Goal: Task Accomplishment & Management: Manage account settings

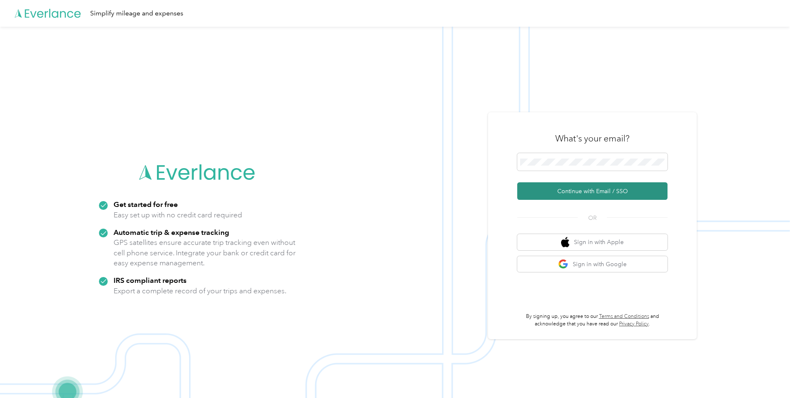
click at [588, 190] on button "Continue with Email / SSO" at bounding box center [592, 192] width 150 height 18
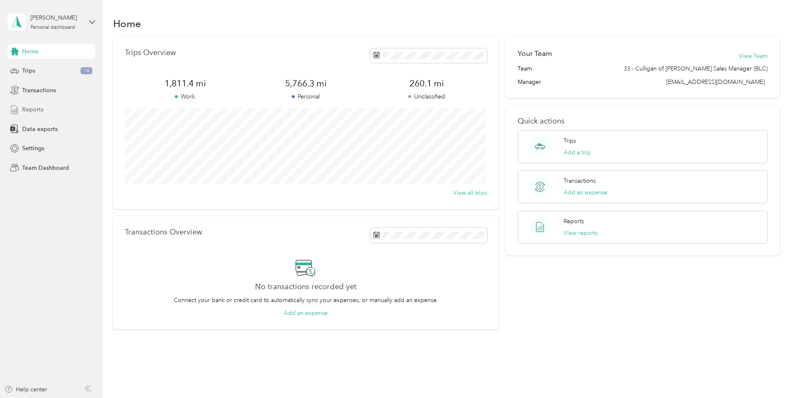
click at [40, 107] on span "Reports" at bounding box center [32, 109] width 21 height 9
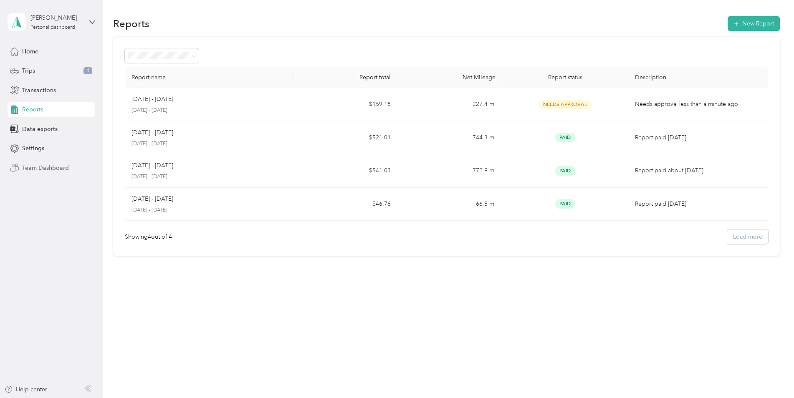
click at [47, 161] on div "Team Dashboard" at bounding box center [52, 167] width 88 height 15
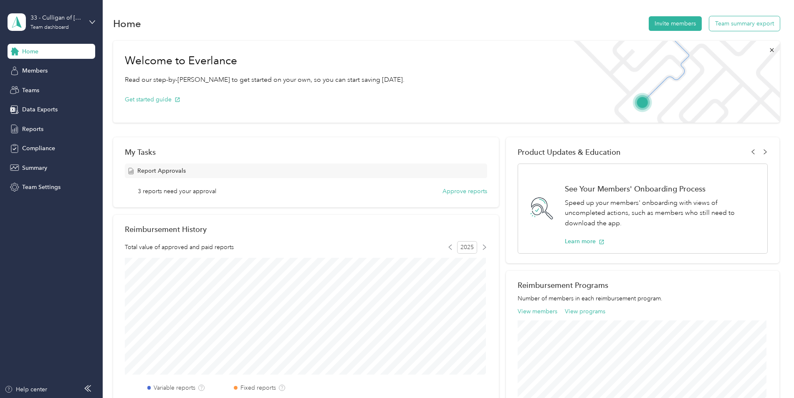
click at [746, 25] on button "Team summary export" at bounding box center [745, 23] width 71 height 15
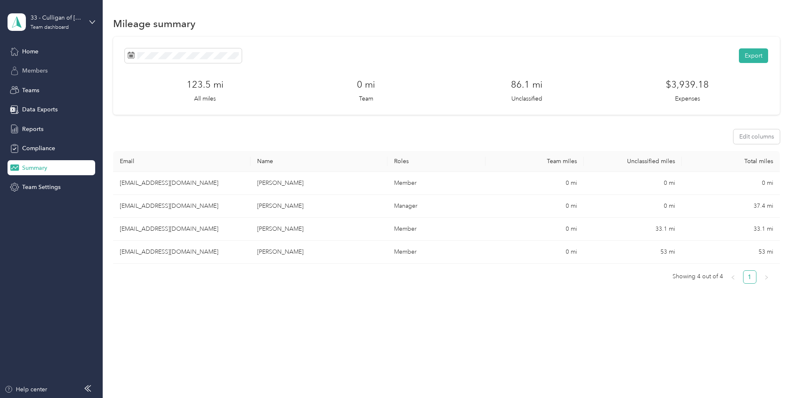
click at [30, 72] on span "Members" at bounding box center [34, 70] width 25 height 9
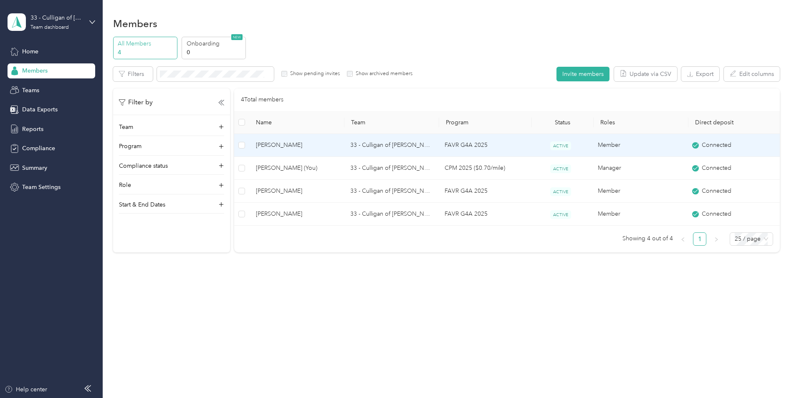
click at [372, 145] on td "33 - Culligan of [PERSON_NAME] Sales Manager (BLC)" at bounding box center [391, 145] width 94 height 23
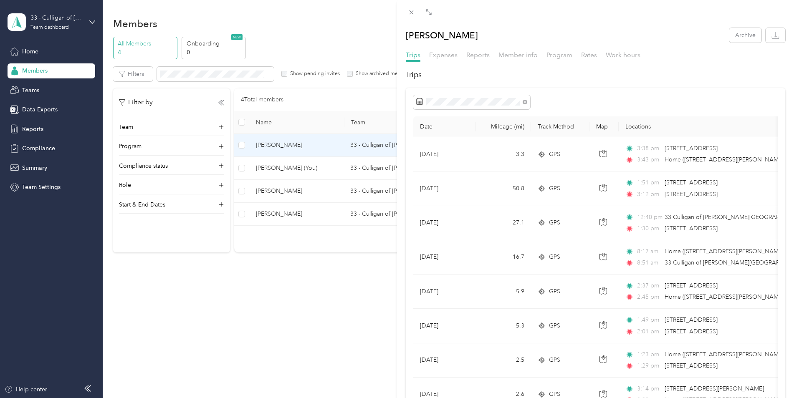
click at [367, 38] on div "[PERSON_NAME] Archive Trips Expenses Reports Member info Program Rates Work hou…" at bounding box center [397, 199] width 794 height 398
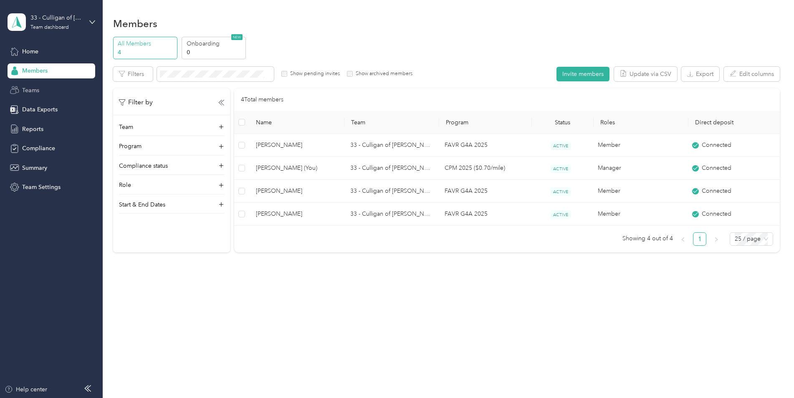
click at [33, 88] on span "Teams" at bounding box center [30, 90] width 17 height 9
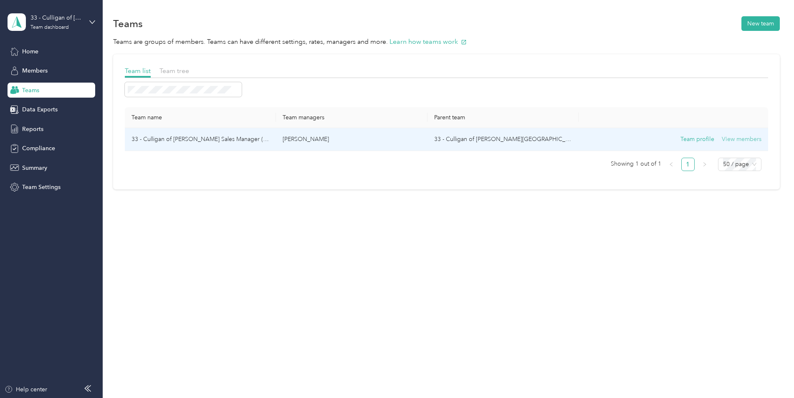
click at [745, 139] on button "View members" at bounding box center [742, 139] width 40 height 9
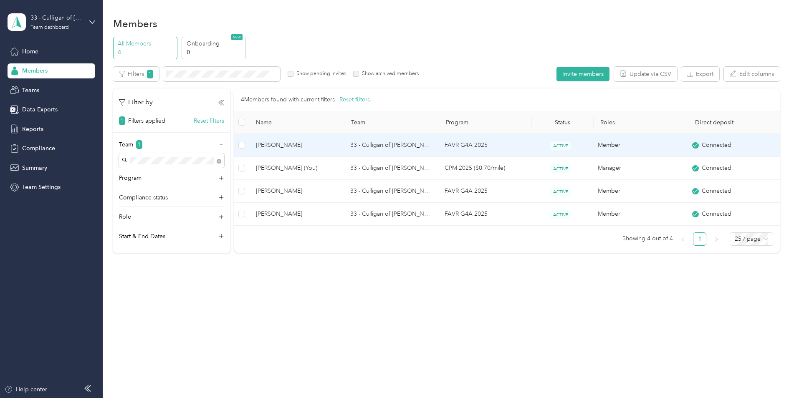
click at [565, 146] on span "ACTIVE" at bounding box center [560, 146] width 21 height 9
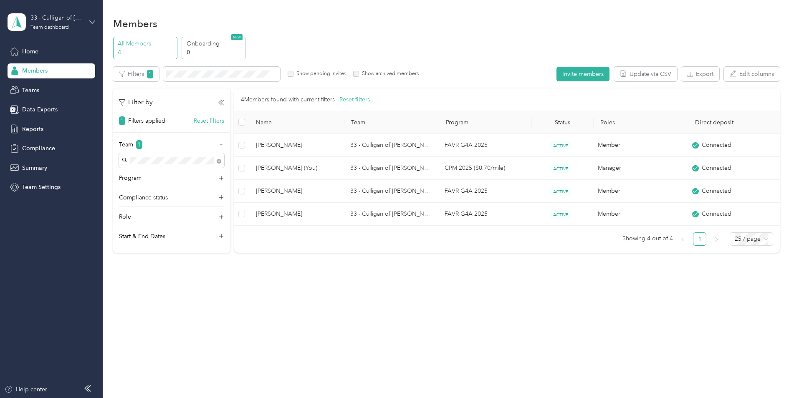
click at [91, 21] on icon at bounding box center [92, 22] width 6 height 6
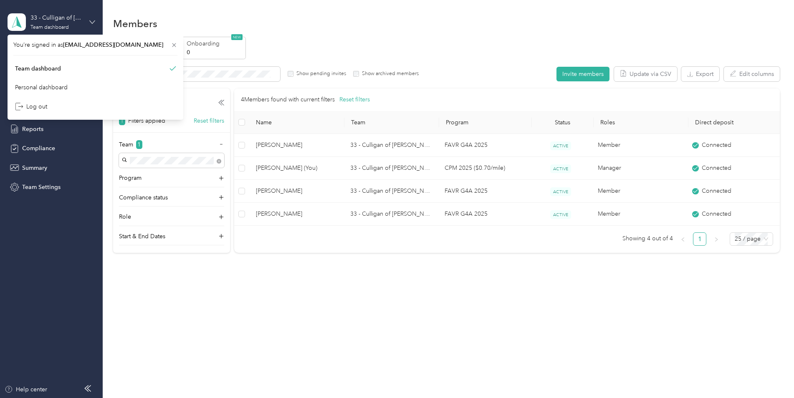
click at [91, 21] on icon at bounding box center [92, 22] width 6 height 6
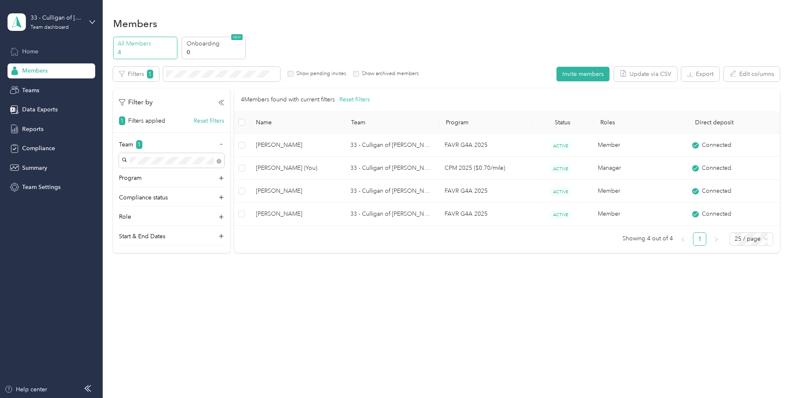
click at [28, 51] on span "Home" at bounding box center [30, 51] width 16 height 9
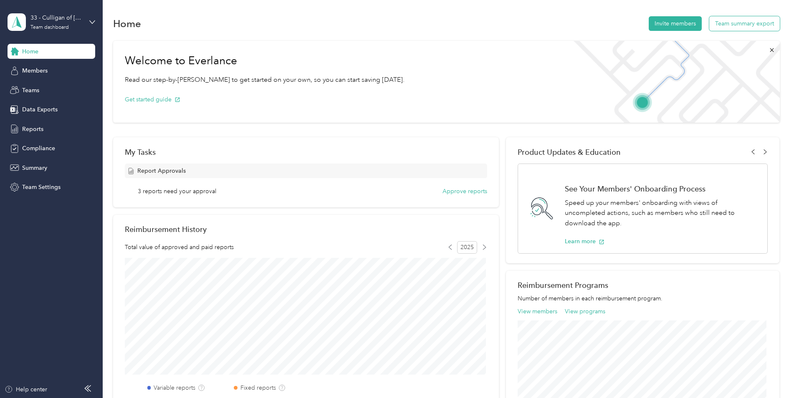
click at [739, 24] on button "Team summary export" at bounding box center [745, 23] width 71 height 15
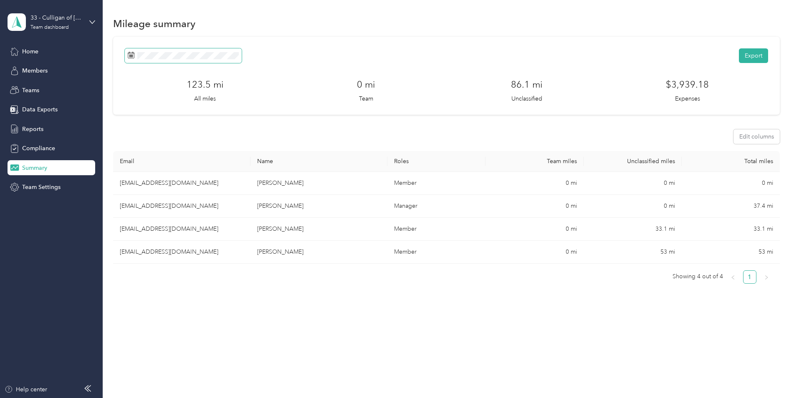
click at [130, 57] on rect at bounding box center [130, 57] width 1 height 1
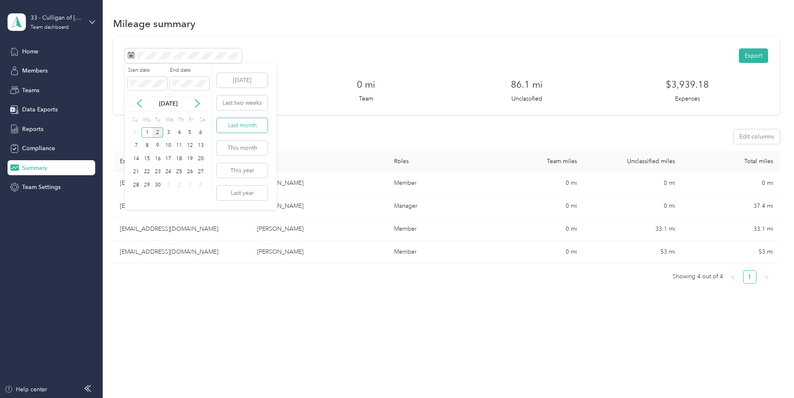
click at [246, 124] on button "Last month" at bounding box center [242, 125] width 51 height 15
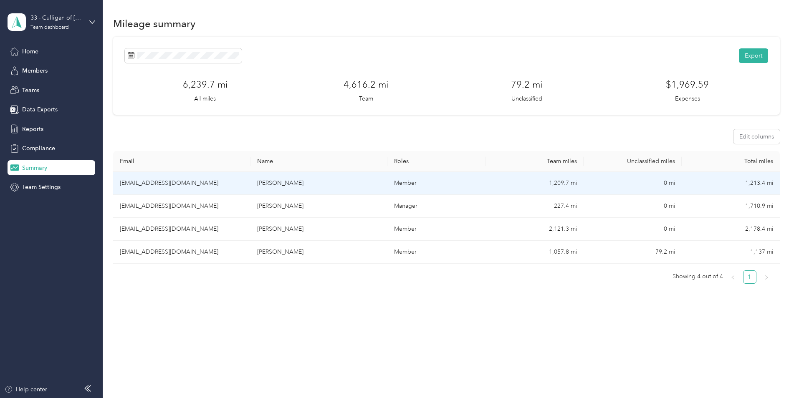
click at [172, 187] on td "[EMAIL_ADDRESS][DOMAIN_NAME]" at bounding box center [181, 183] width 137 height 23
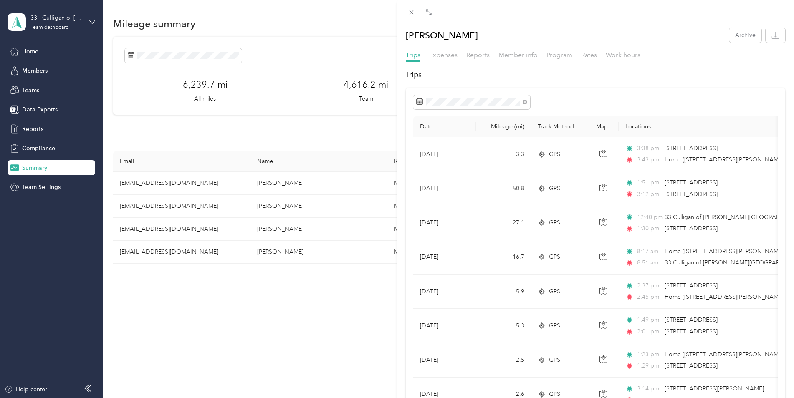
click at [341, 58] on div "[PERSON_NAME] Archive Trips Expenses Reports Member info Program Rates Work hou…" at bounding box center [397, 199] width 794 height 398
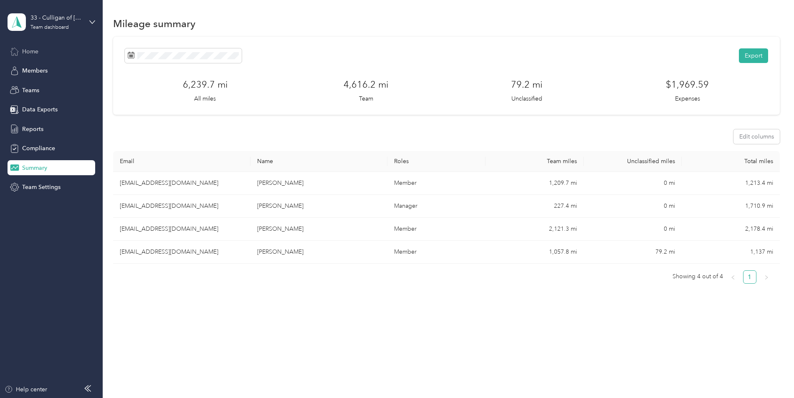
drag, startPoint x: 24, startPoint y: 48, endPoint x: 29, endPoint y: 48, distance: 5.0
click at [25, 48] on span "Home" at bounding box center [30, 51] width 16 height 9
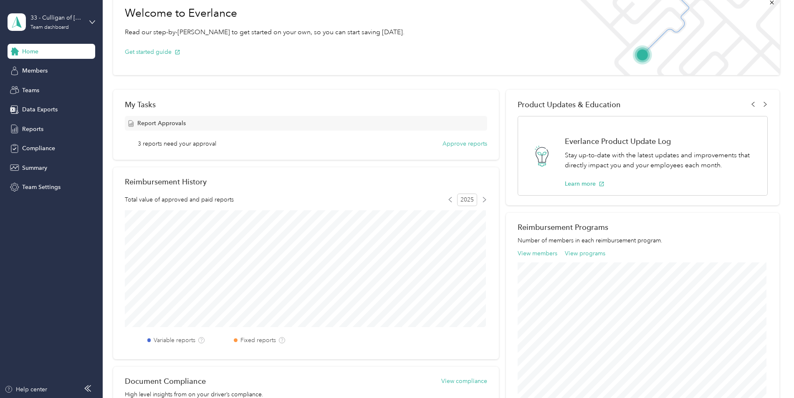
scroll to position [33, 0]
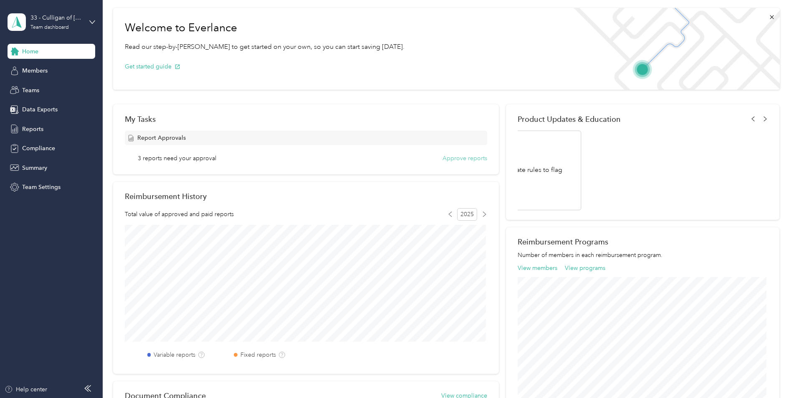
click at [455, 158] on button "Approve reports" at bounding box center [465, 158] width 45 height 9
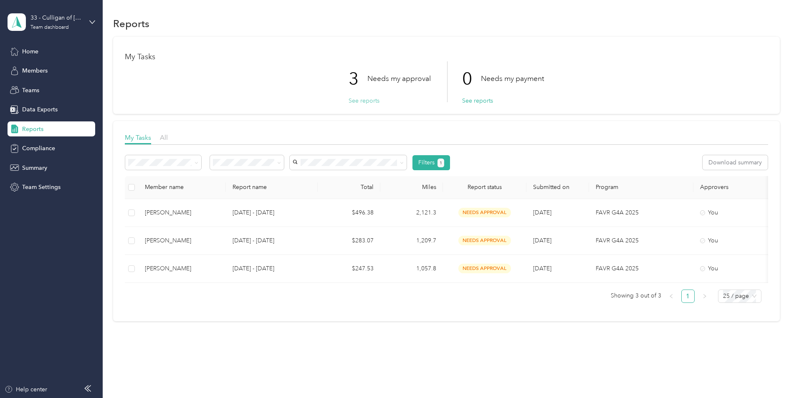
click at [368, 101] on button "See reports" at bounding box center [364, 100] width 31 height 9
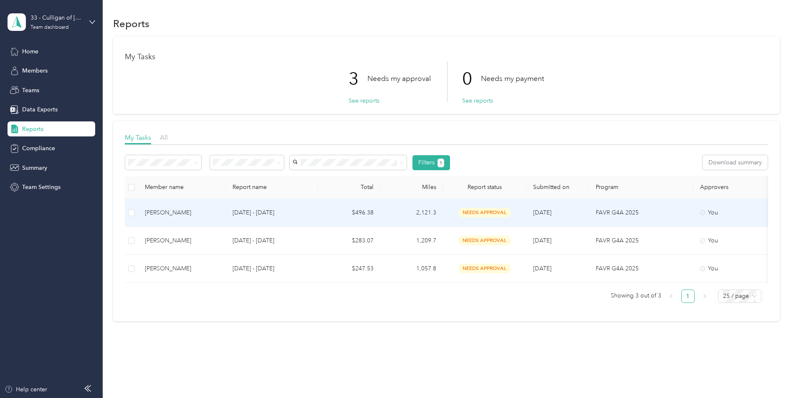
click at [480, 211] on span "needs approval" at bounding box center [485, 213] width 53 height 10
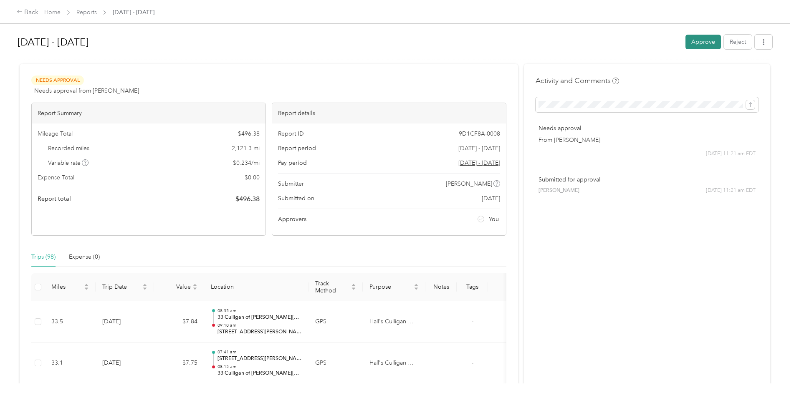
click at [698, 43] on button "Approve" at bounding box center [704, 42] width 36 height 15
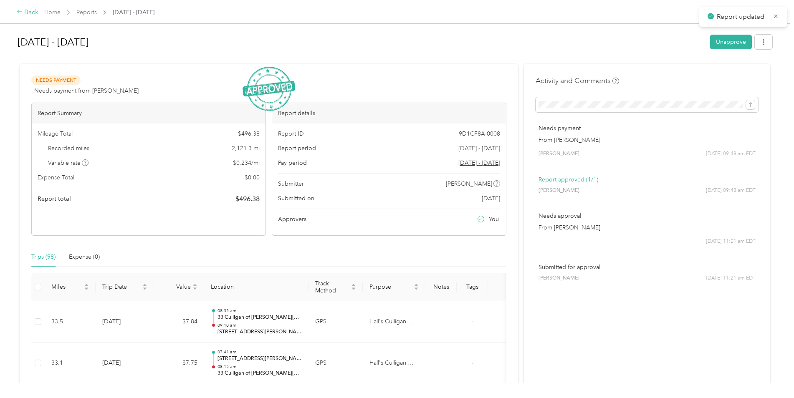
click at [30, 11] on div "Back" at bounding box center [28, 13] width 22 height 10
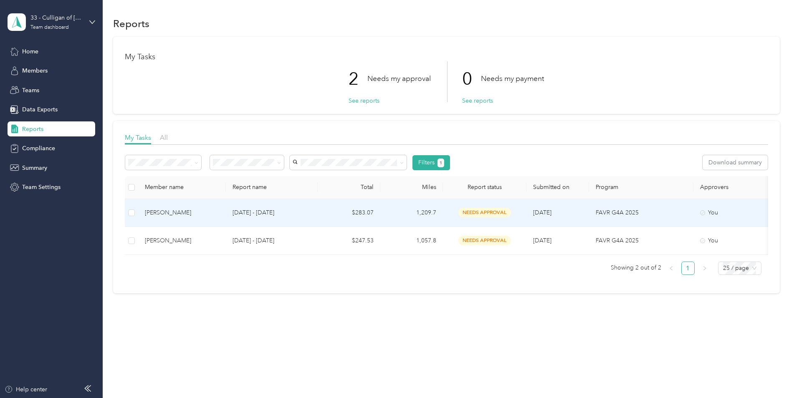
click at [478, 212] on span "needs approval" at bounding box center [485, 213] width 53 height 10
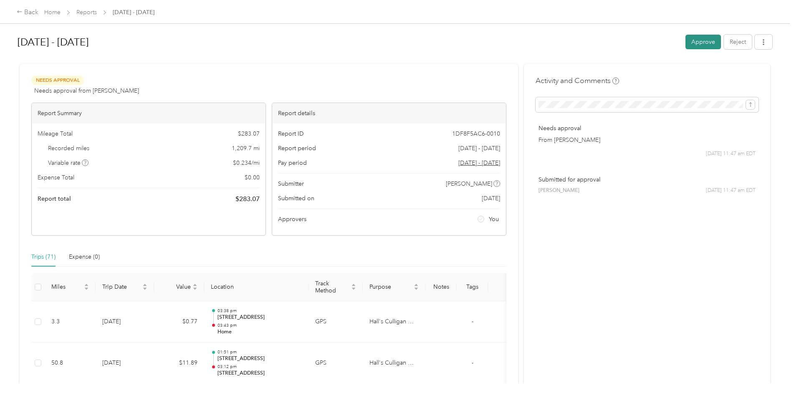
click at [695, 40] on button "Approve" at bounding box center [704, 42] width 36 height 15
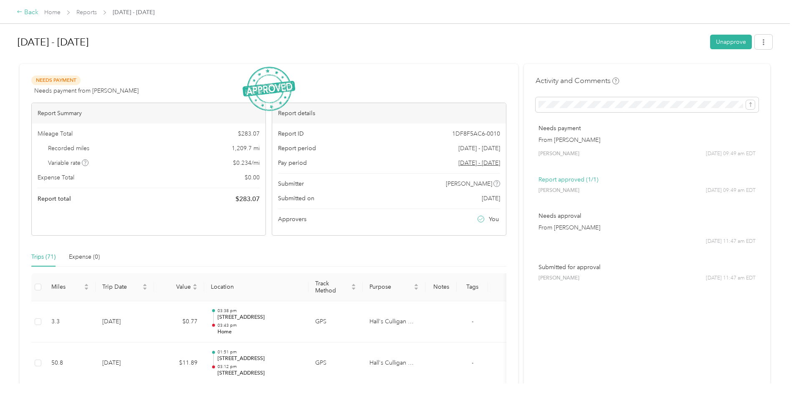
click at [33, 14] on div "Back" at bounding box center [28, 13] width 22 height 10
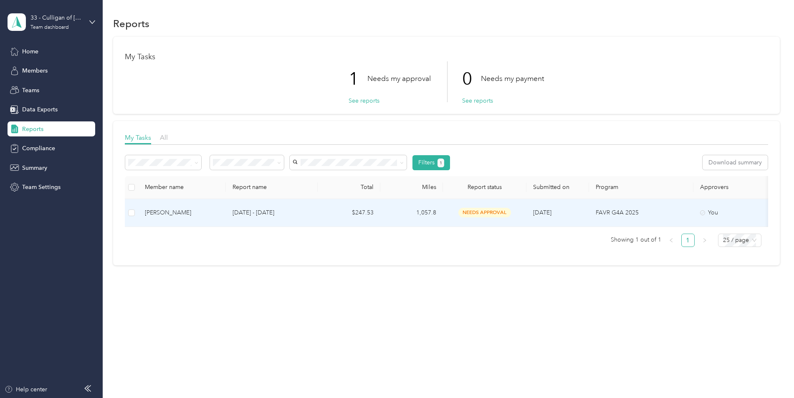
click at [489, 211] on span "needs approval" at bounding box center [485, 213] width 53 height 10
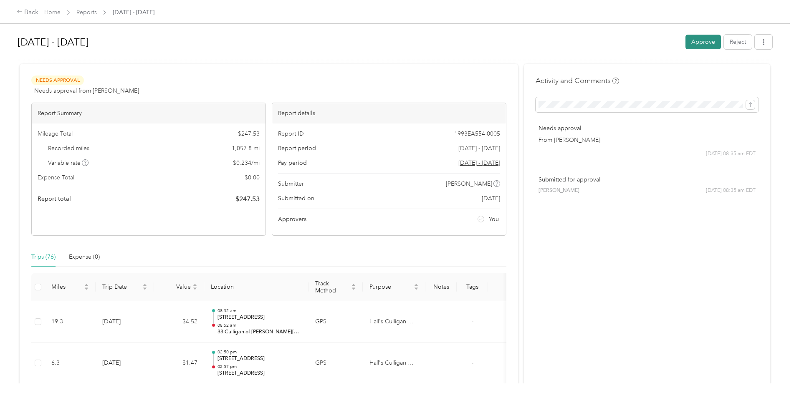
click at [703, 41] on button "Approve" at bounding box center [704, 42] width 36 height 15
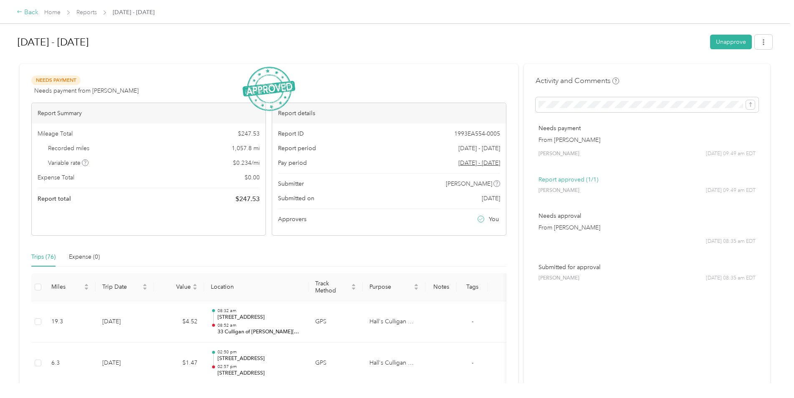
click at [33, 13] on div "Back" at bounding box center [28, 13] width 22 height 10
